Goal: Task Accomplishment & Management: Use online tool/utility

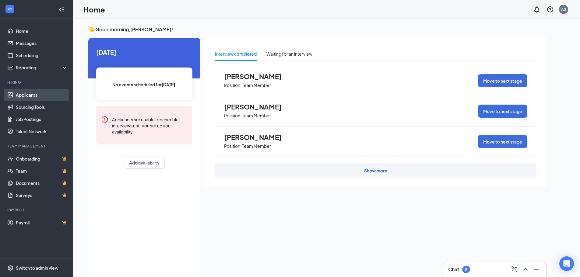
click at [29, 92] on link "Applicants" at bounding box center [42, 95] width 52 height 12
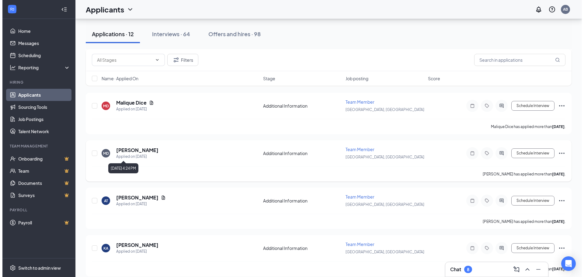
scroll to position [91, 0]
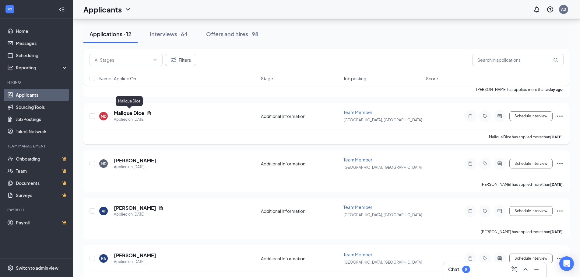
click at [139, 115] on h5 "Malique Dice" at bounding box center [129, 113] width 30 height 7
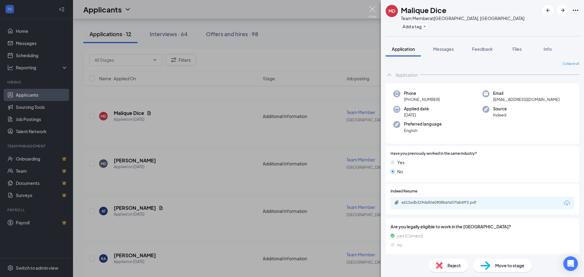
click at [374, 10] on img at bounding box center [373, 12] width 8 height 12
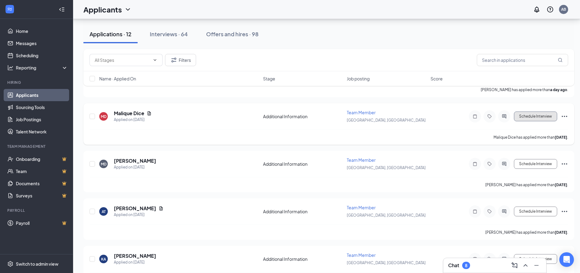
click at [534, 118] on button "Schedule Interview" at bounding box center [535, 116] width 43 height 10
type input "Onsite Interview (next stage)"
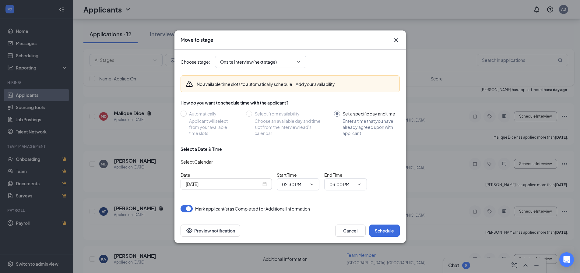
click at [267, 184] on div "[DATE]" at bounding box center [225, 184] width 91 height 12
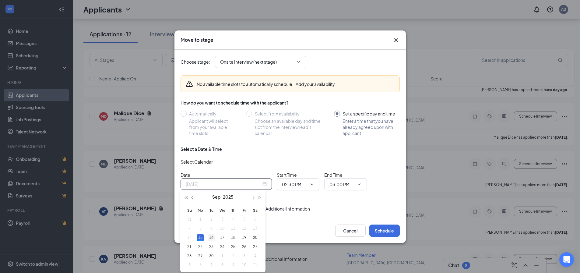
type input "[DATE]"
click at [210, 240] on div "16" at bounding box center [210, 237] width 7 height 7
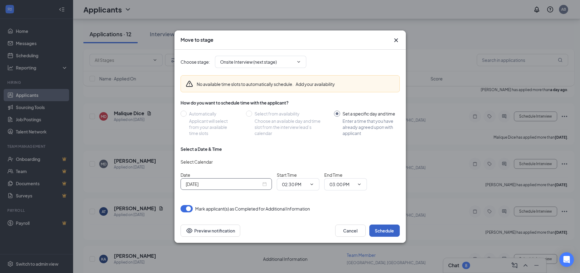
click at [381, 232] on button "Schedule" at bounding box center [384, 230] width 30 height 12
